Goal: Check status

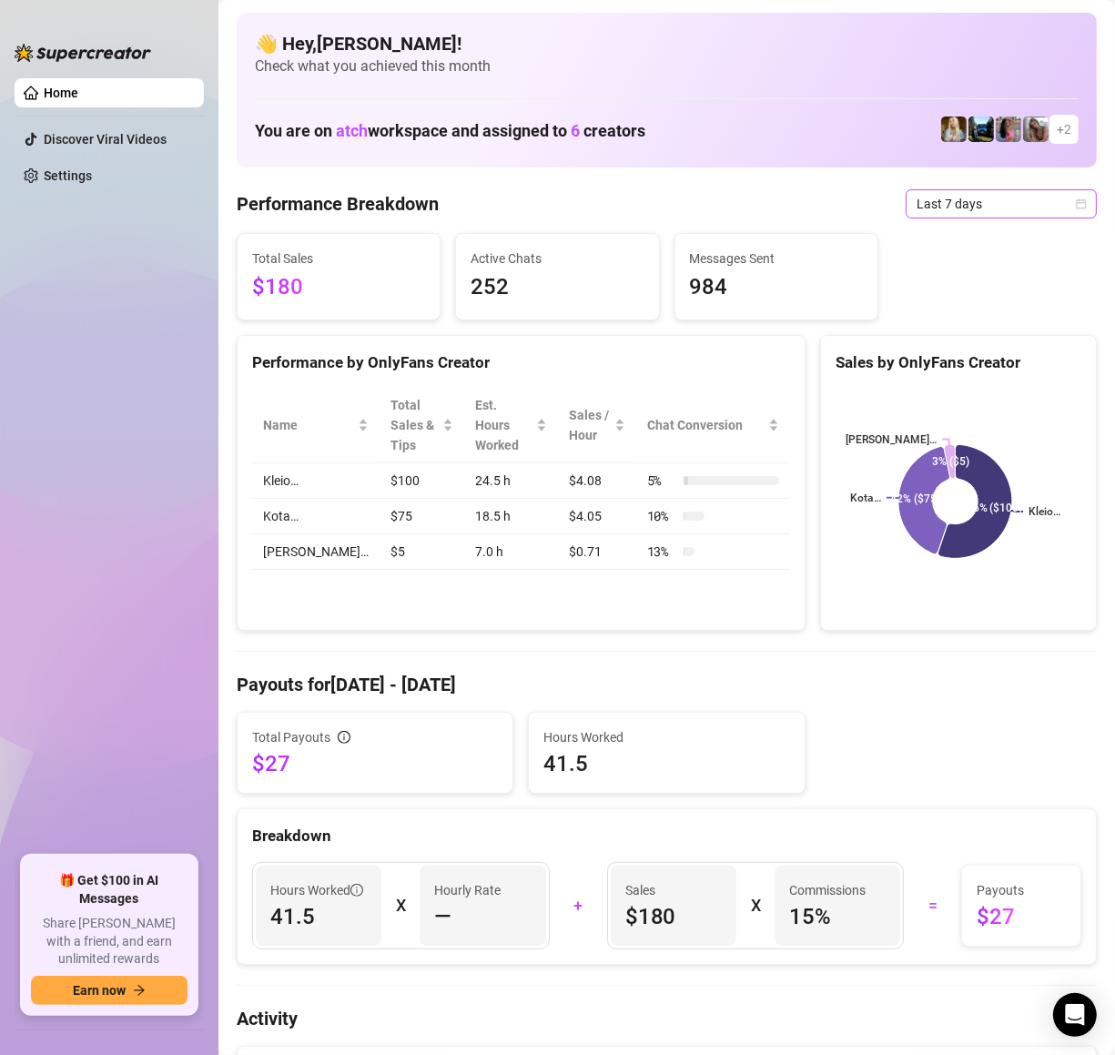
click at [1006, 215] on span "Last 7 days" at bounding box center [1000, 203] width 169 height 27
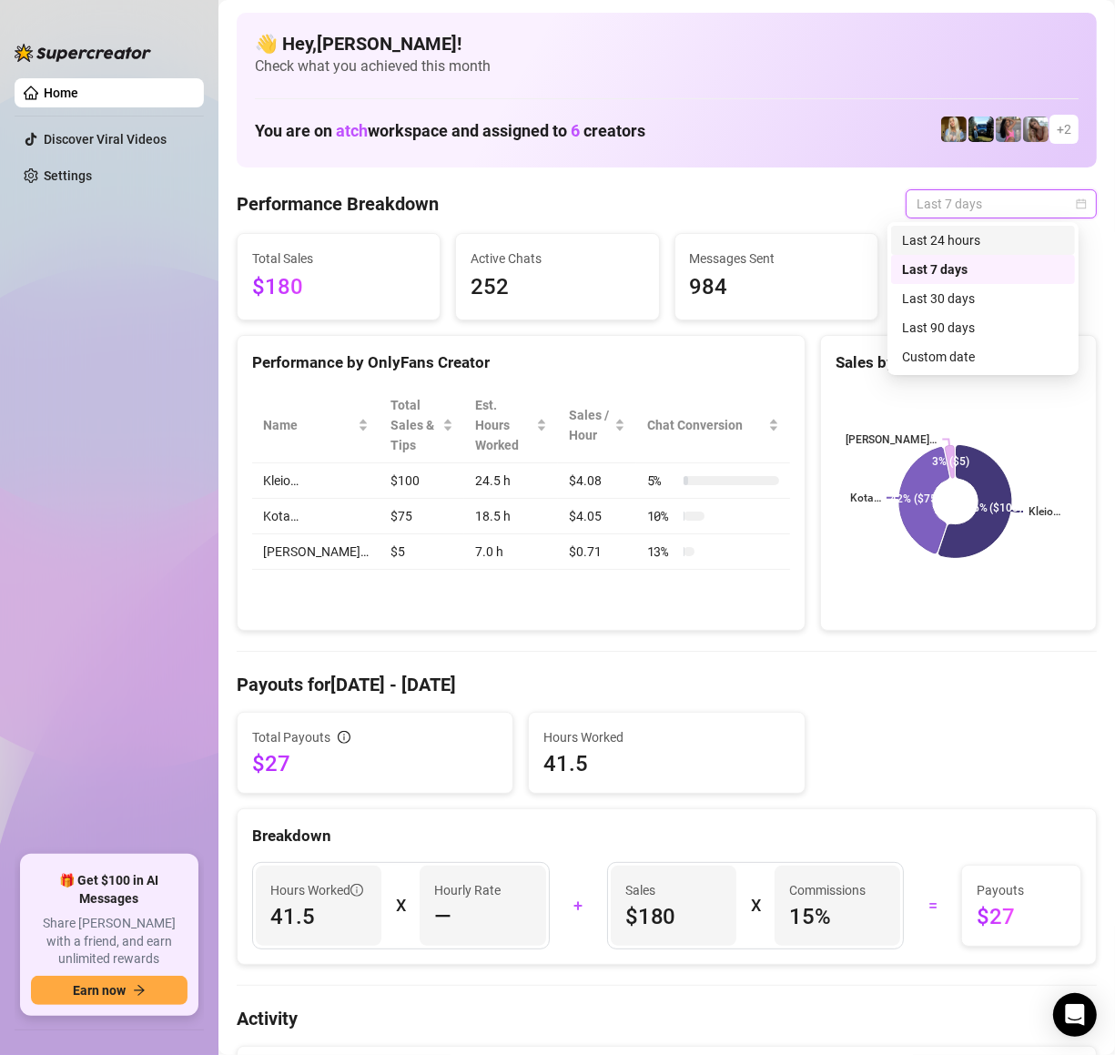
click at [984, 246] on div "Last 24 hours" at bounding box center [983, 240] width 162 height 20
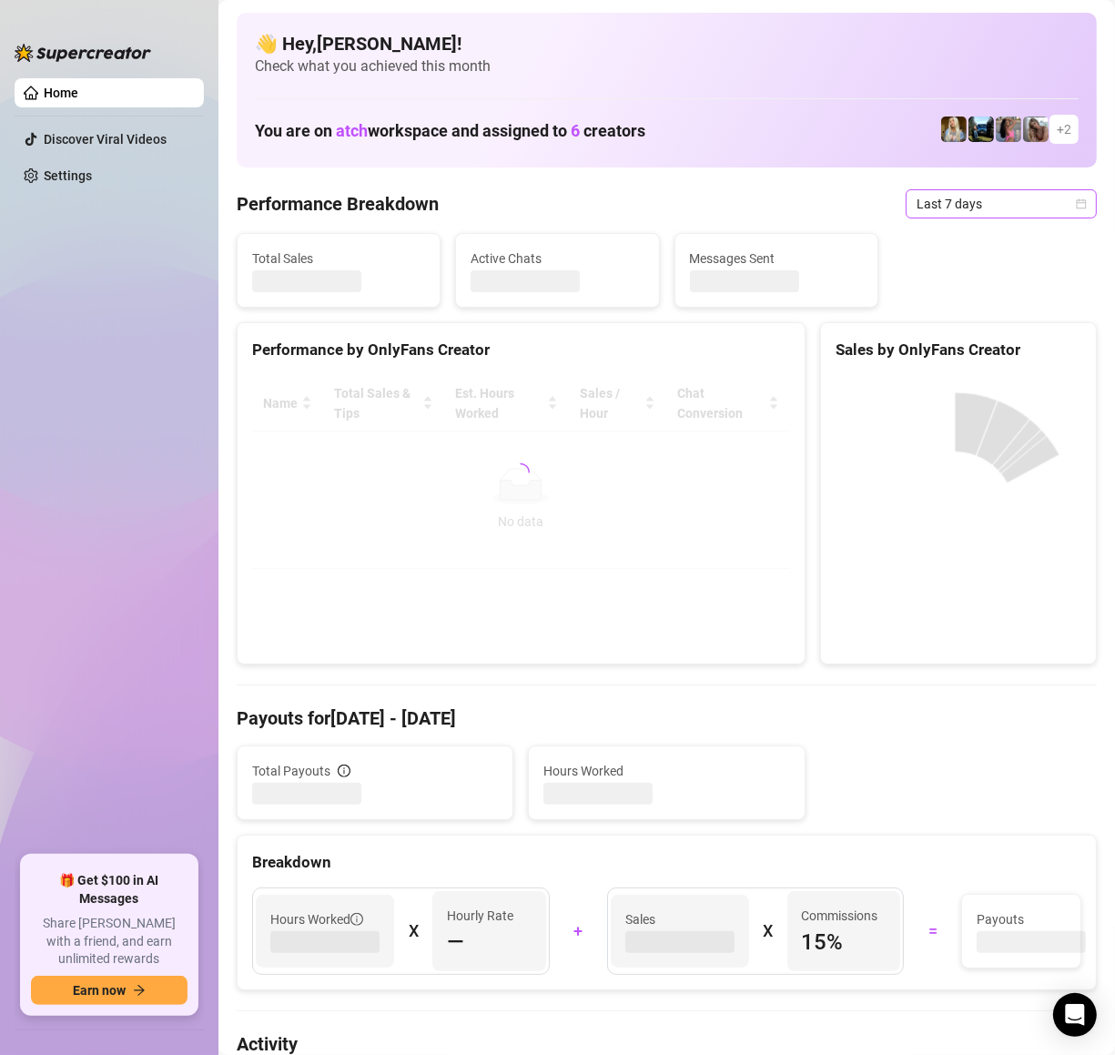
click at [995, 209] on span "Last 7 days" at bounding box center [1000, 203] width 169 height 27
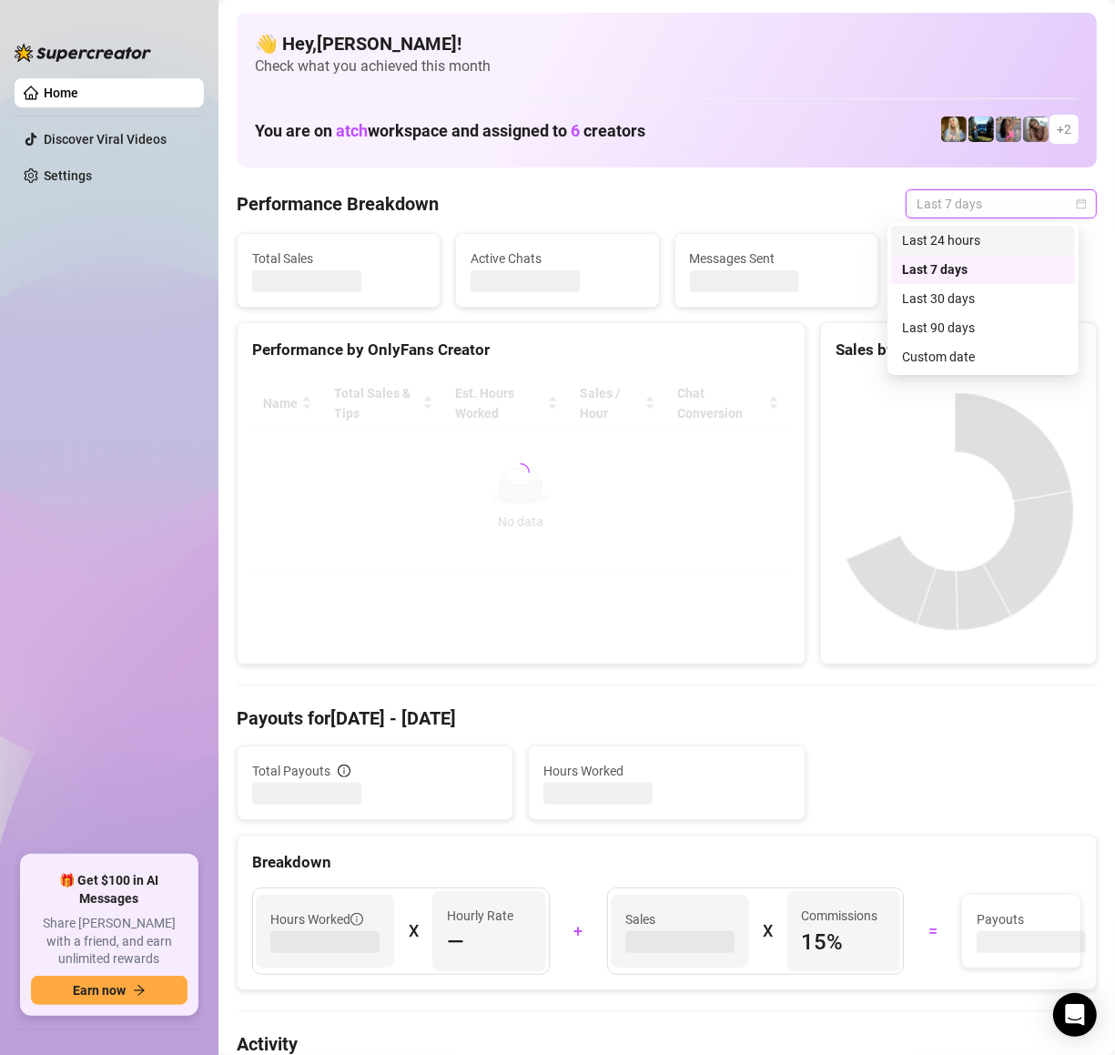
click at [981, 227] on div "Last 24 hours" at bounding box center [983, 240] width 184 height 29
